Goal: Task Accomplishment & Management: Use online tool/utility

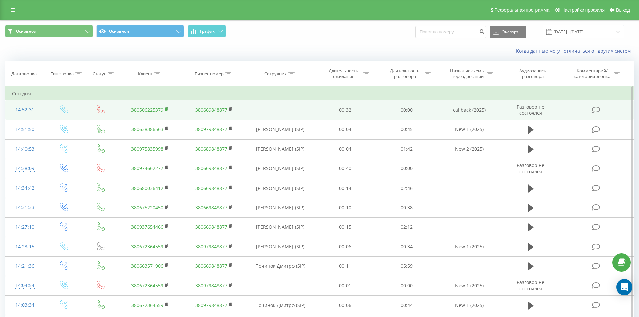
click at [165, 109] on rect at bounding box center [166, 109] width 2 height 3
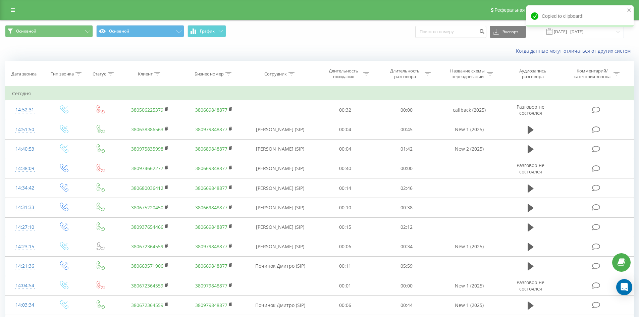
click at [444, 25] on div "Экспорт .csv .xls .xlsx 22.06.2025 - 22.09.2025" at bounding box center [519, 31] width 209 height 13
click at [441, 34] on input at bounding box center [450, 32] width 71 height 12
paste input "380506225379"
type input "380506225379"
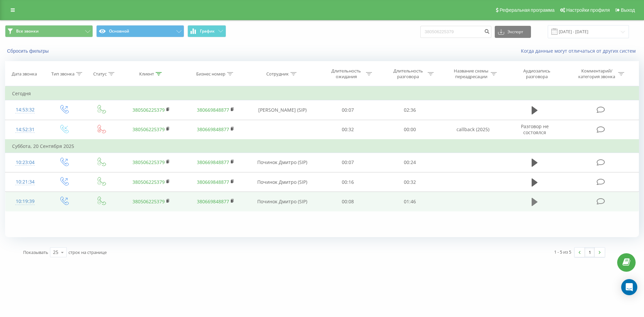
click at [535, 201] on icon at bounding box center [535, 202] width 6 height 8
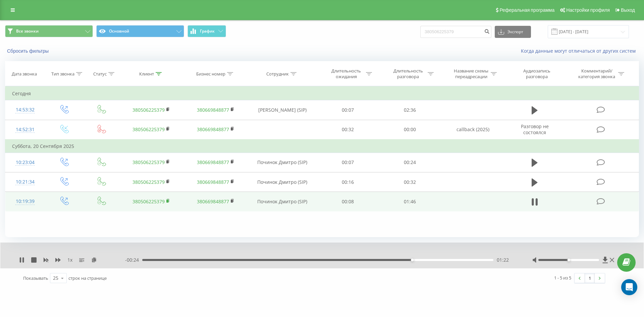
click at [167, 201] on rect at bounding box center [167, 201] width 2 height 3
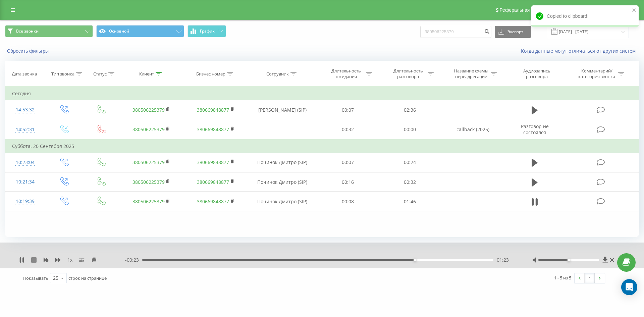
click at [36, 260] on icon at bounding box center [33, 259] width 5 height 5
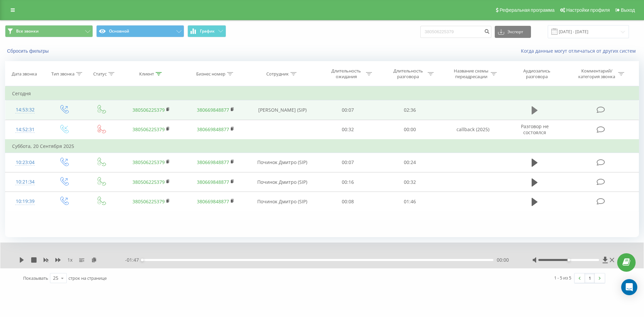
click at [535, 110] on icon at bounding box center [535, 110] width 6 height 8
click at [176, 259] on div "00:01" at bounding box center [317, 260] width 351 height 2
click at [210, 259] on div "00:20" at bounding box center [317, 260] width 351 height 2
click at [231, 258] on div "- 02:06 00:30 00:30" at bounding box center [320, 260] width 390 height 7
click at [262, 260] on div "00:31" at bounding box center [317, 260] width 351 height 2
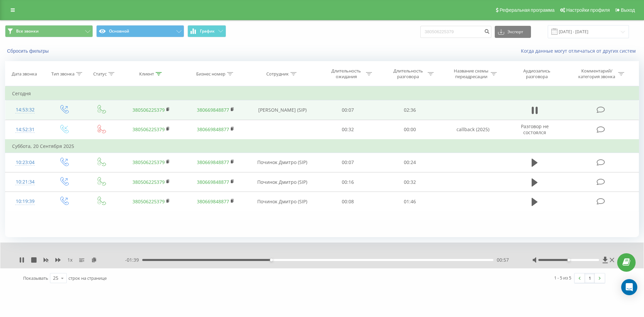
click at [331, 261] on div "- 01:39 00:57 00:57" at bounding box center [320, 260] width 390 height 7
click at [331, 260] on div "00:57" at bounding box center [317, 260] width 351 height 2
click at [386, 260] on div "01:25" at bounding box center [317, 260] width 351 height 2
drag, startPoint x: 397, startPoint y: 259, endPoint x: 416, endPoint y: 261, distance: 19.2
click at [398, 259] on div "01:49" at bounding box center [317, 260] width 351 height 2
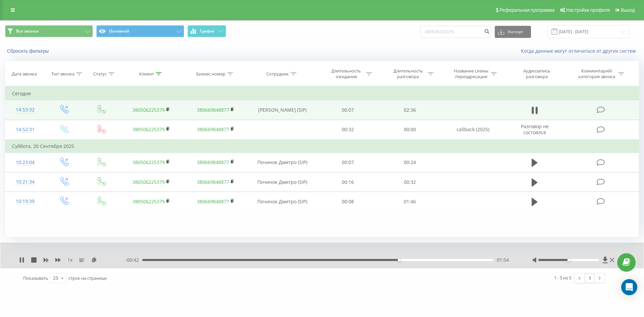
click at [420, 260] on div "01:54" at bounding box center [317, 260] width 351 height 2
click at [441, 259] on div "02:13" at bounding box center [317, 260] width 351 height 2
